Goal: Find specific page/section: Find specific page/section

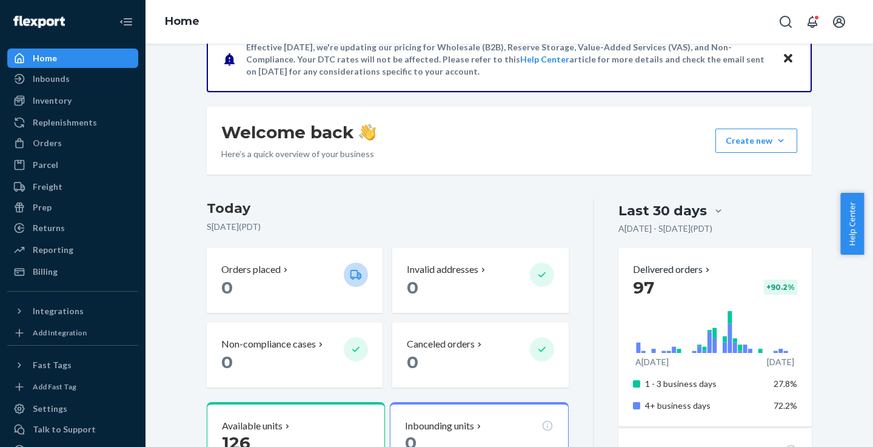
scroll to position [41, 0]
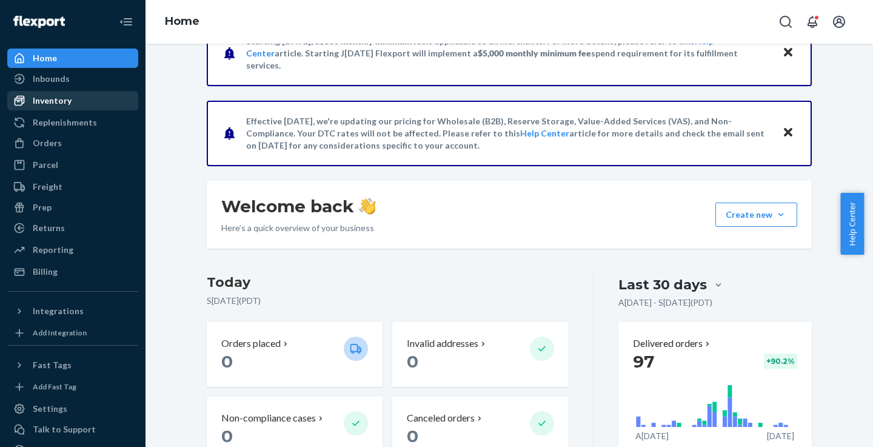
click at [73, 98] on div "Inventory" at bounding box center [72, 100] width 128 height 17
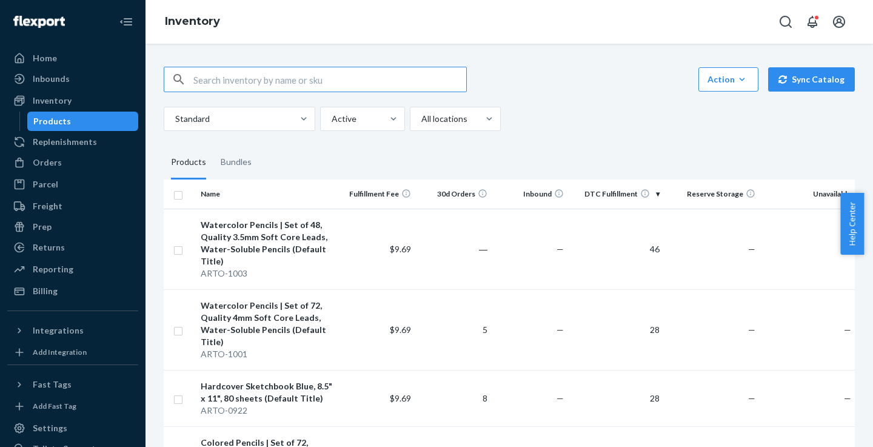
click at [39, 24] on img at bounding box center [39, 22] width 52 height 12
